Goal: Use online tool/utility: Use online tool/utility

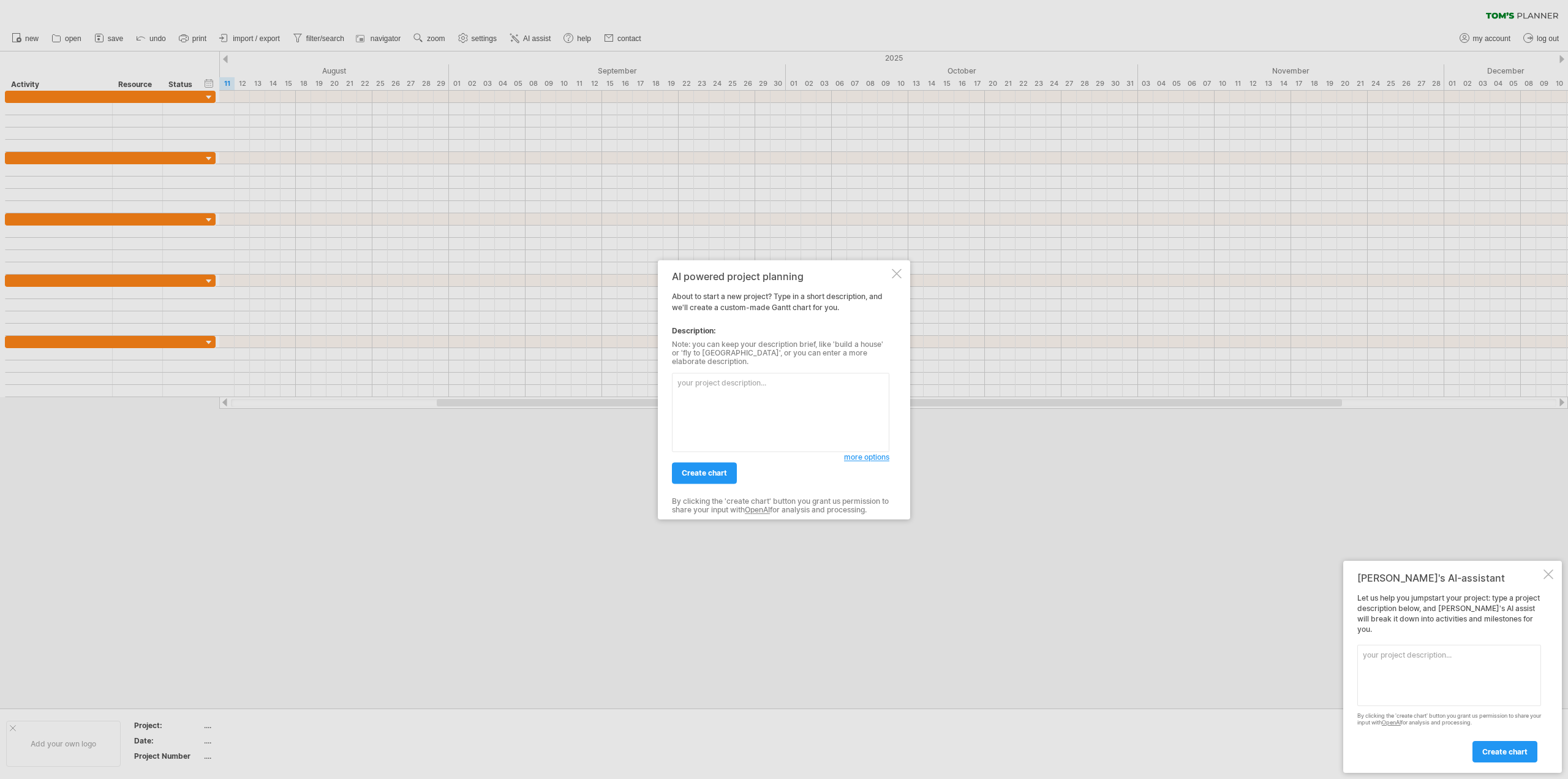
click at [894, 278] on div at bounding box center [897, 273] width 10 height 10
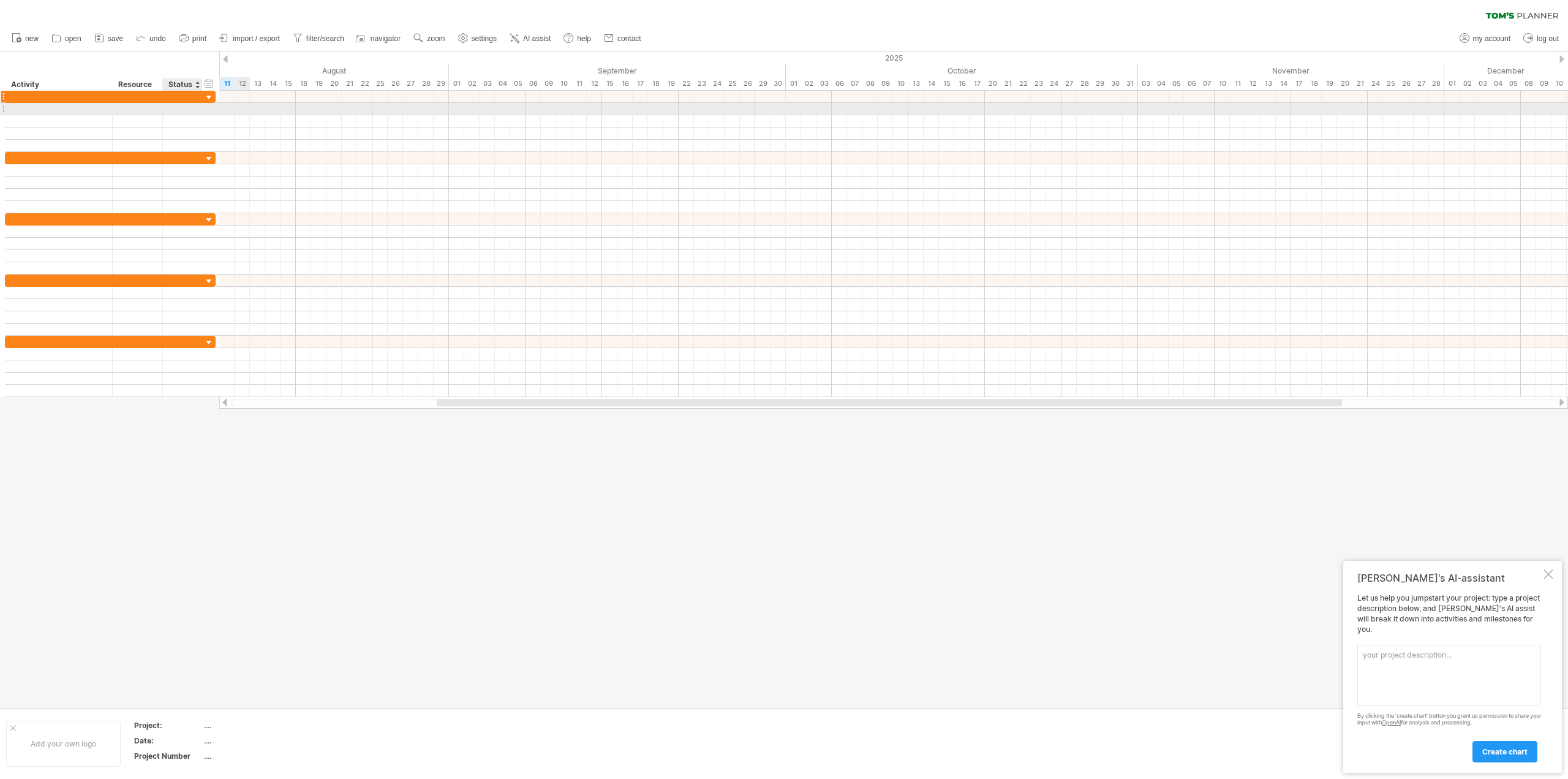
click at [172, 102] on div at bounding box center [111, 97] width 211 height 13
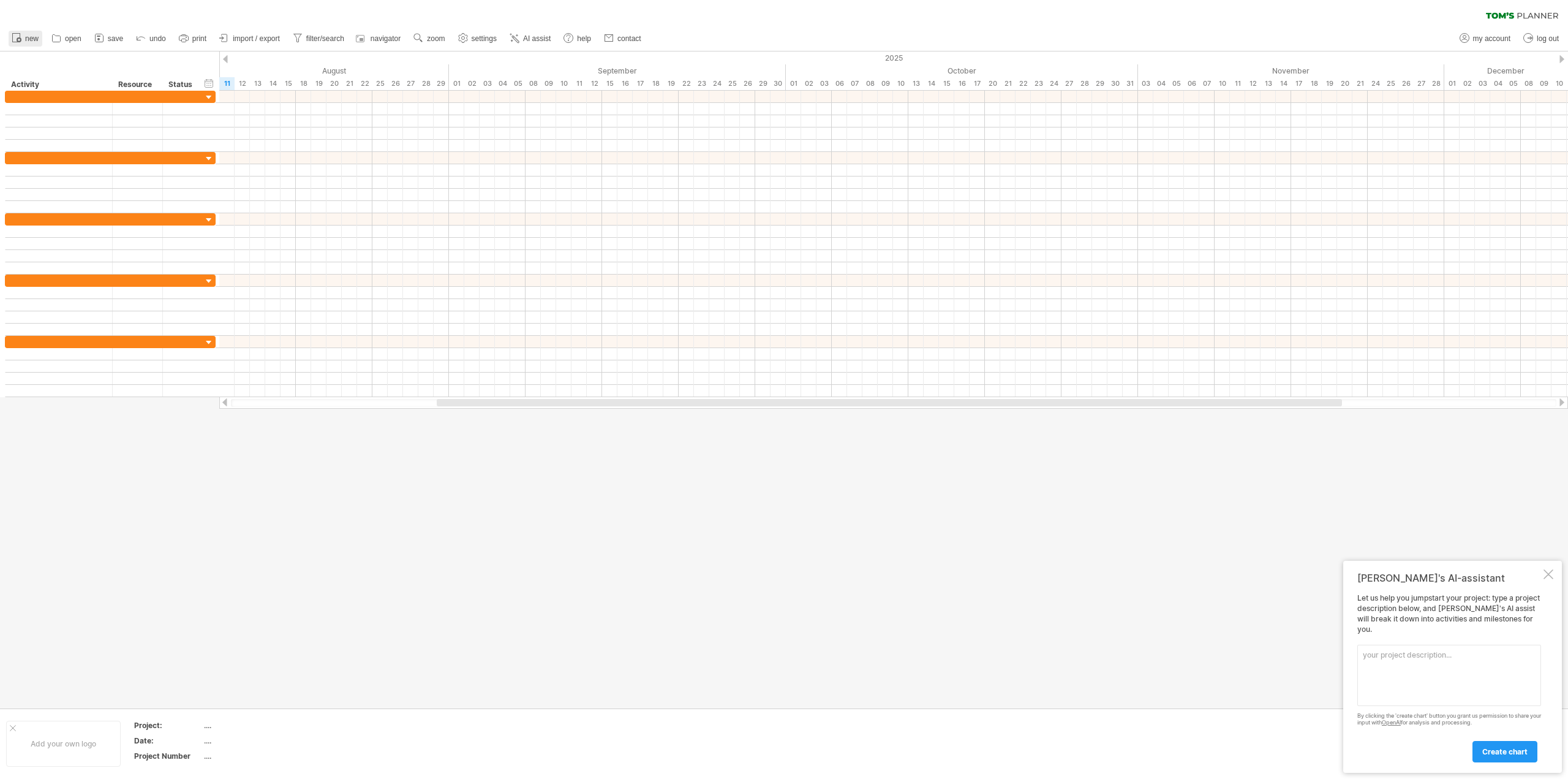
click at [28, 33] on link "new" at bounding box center [26, 38] width 34 height 16
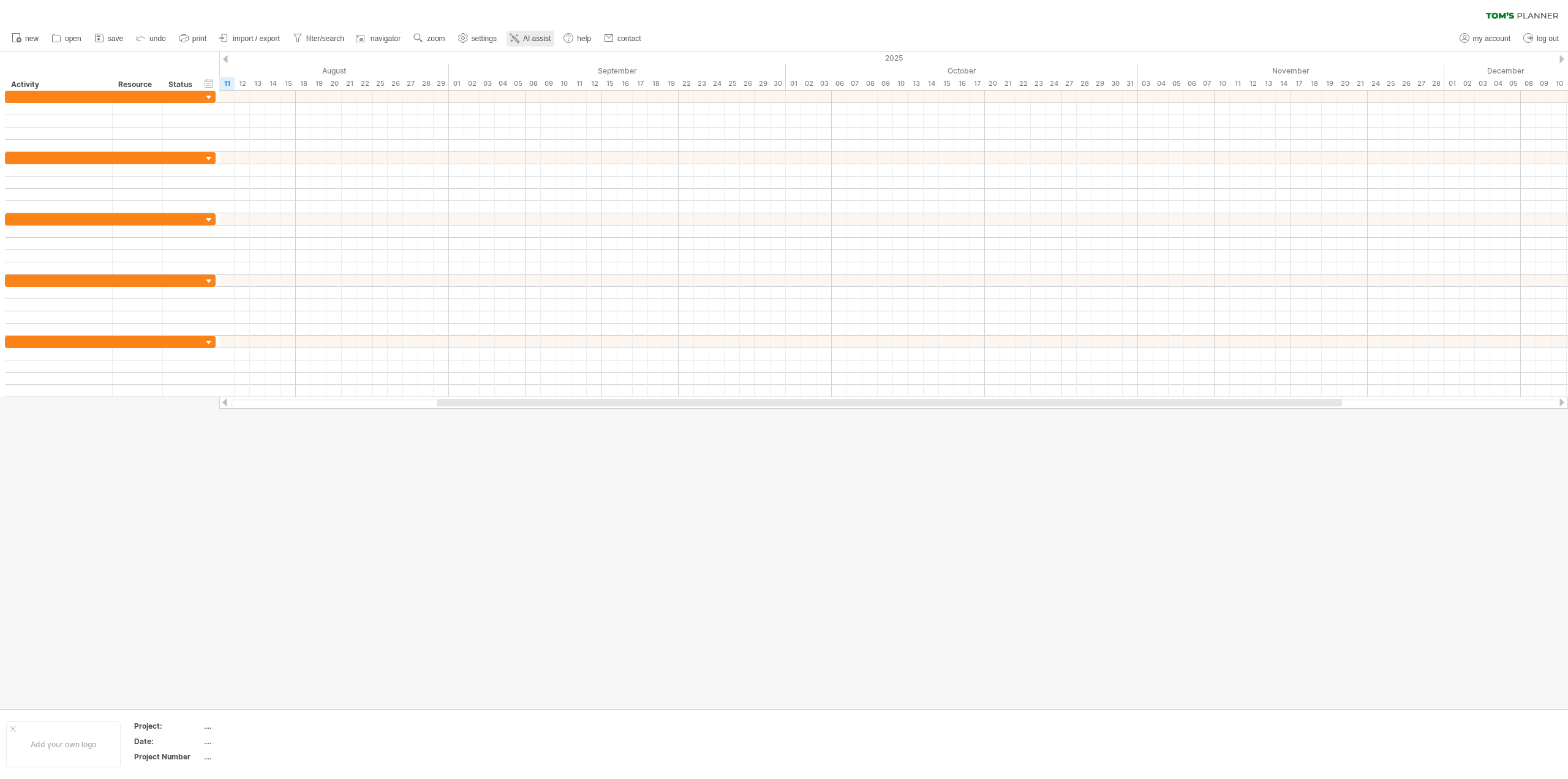
click at [533, 40] on span "AI assist" at bounding box center [537, 39] width 28 height 9
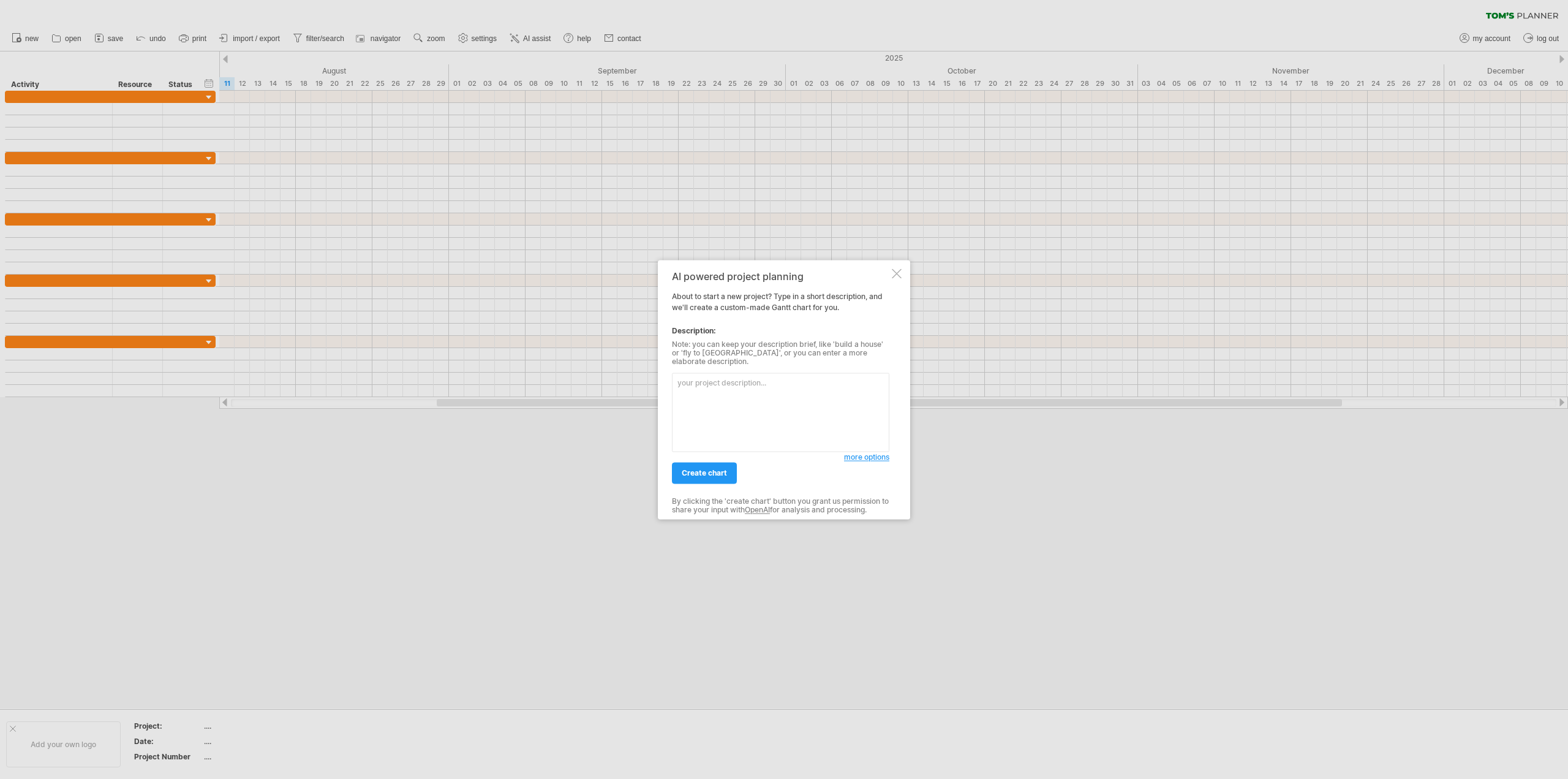
click at [878, 453] on span "more options" at bounding box center [867, 457] width 45 height 9
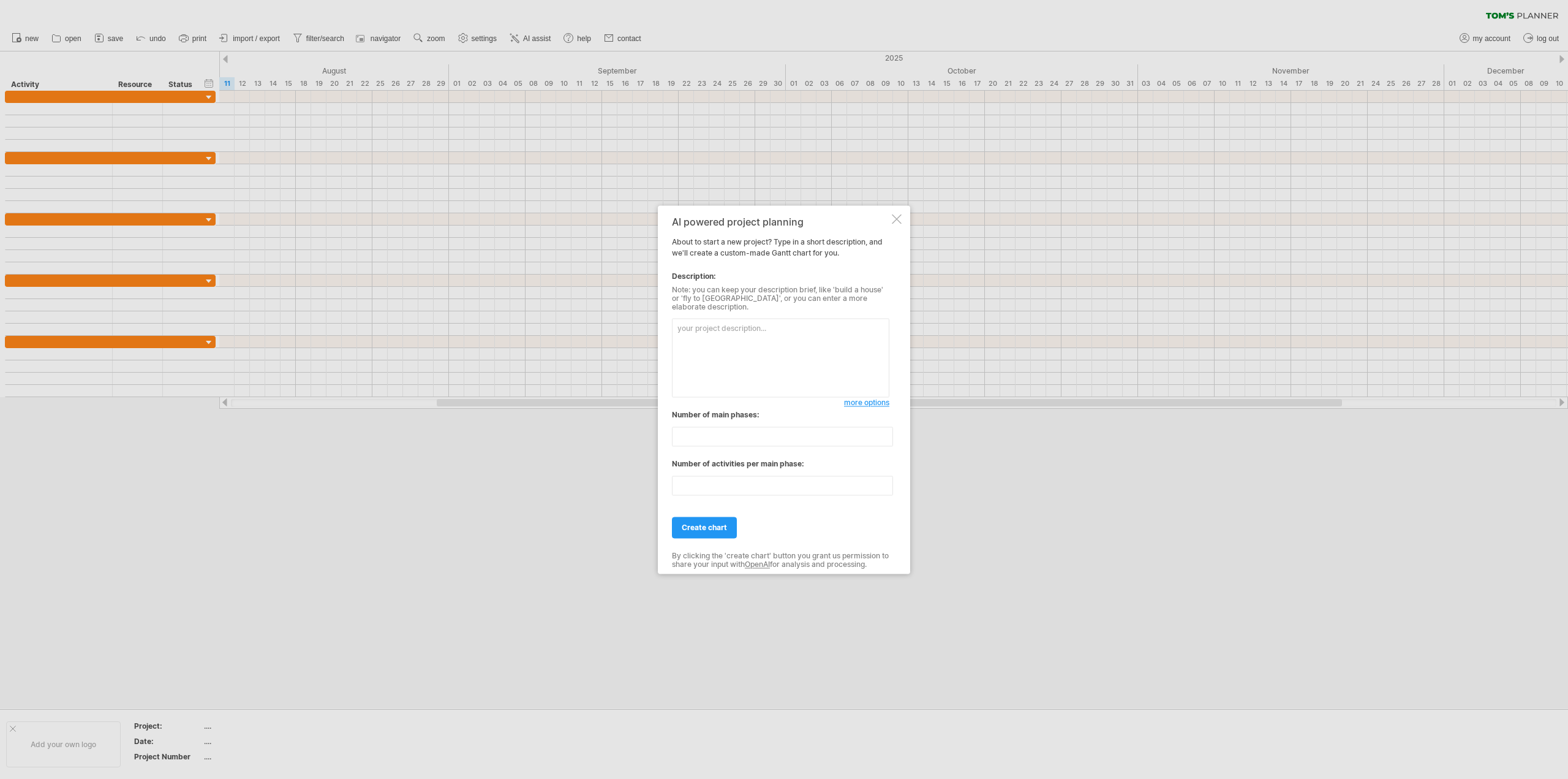
click at [803, 351] on textarea at bounding box center [781, 357] width 217 height 79
click at [860, 405] on div "AI powered project planning About to start a new project? Type in a short descr…" at bounding box center [781, 389] width 217 height 346
click at [862, 400] on span "more options" at bounding box center [867, 402] width 45 height 9
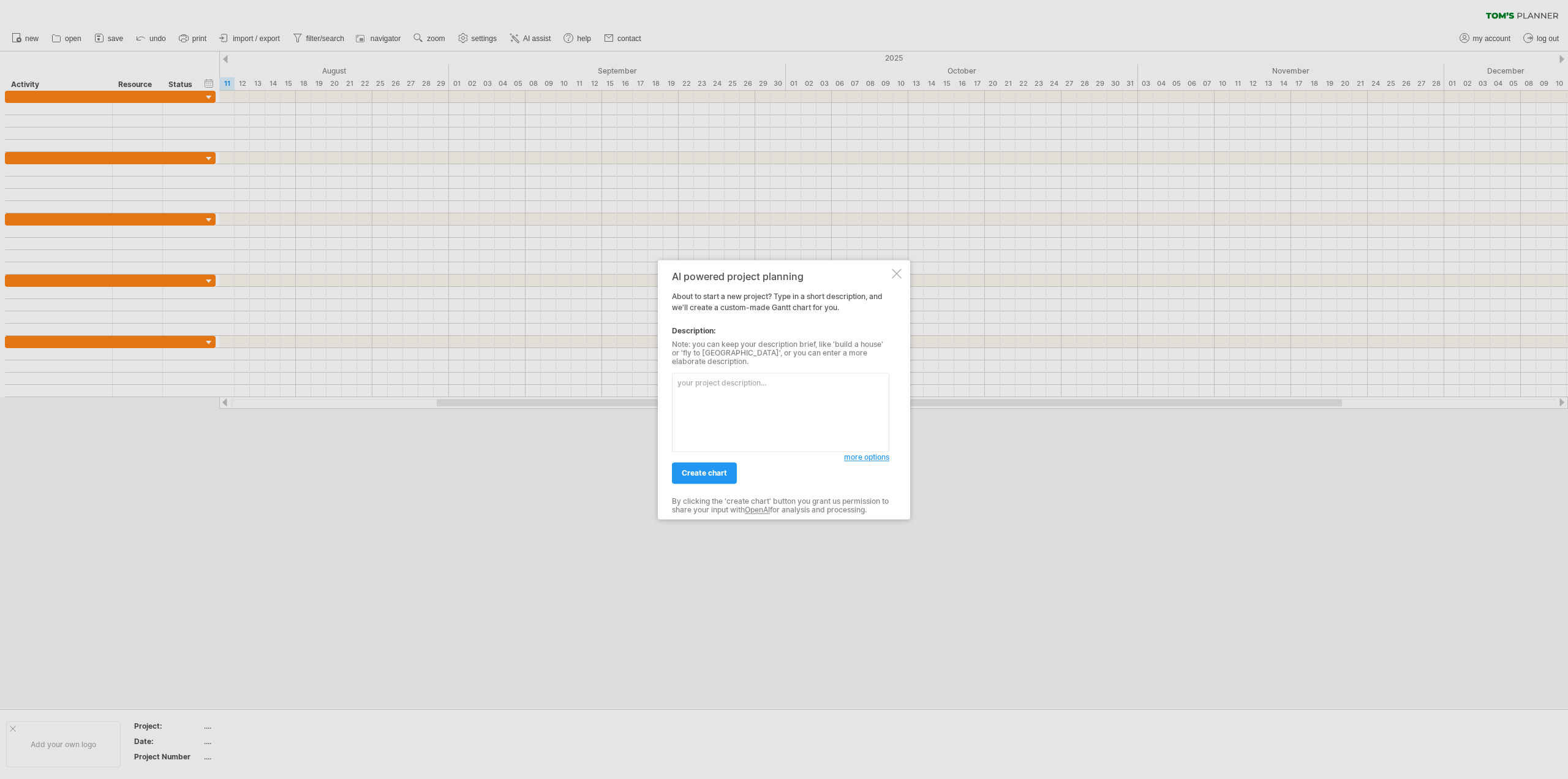
click at [865, 455] on span "more options" at bounding box center [867, 457] width 45 height 9
